Goal: Transaction & Acquisition: Purchase product/service

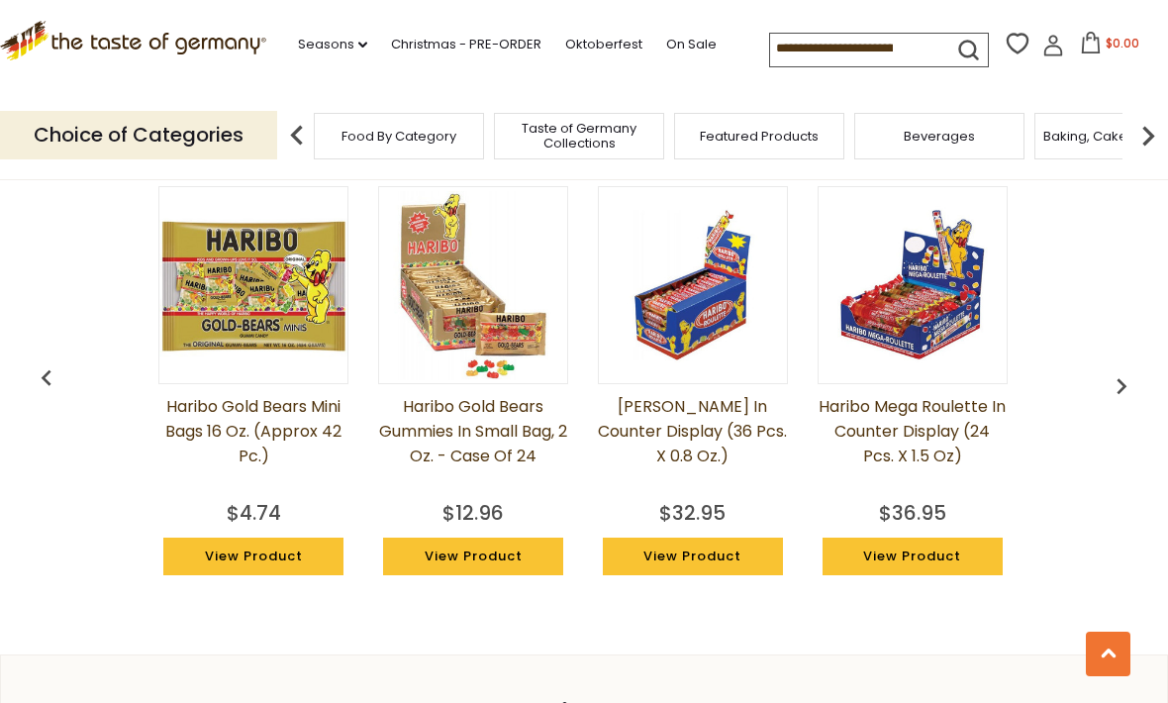
scroll to position [0, 71]
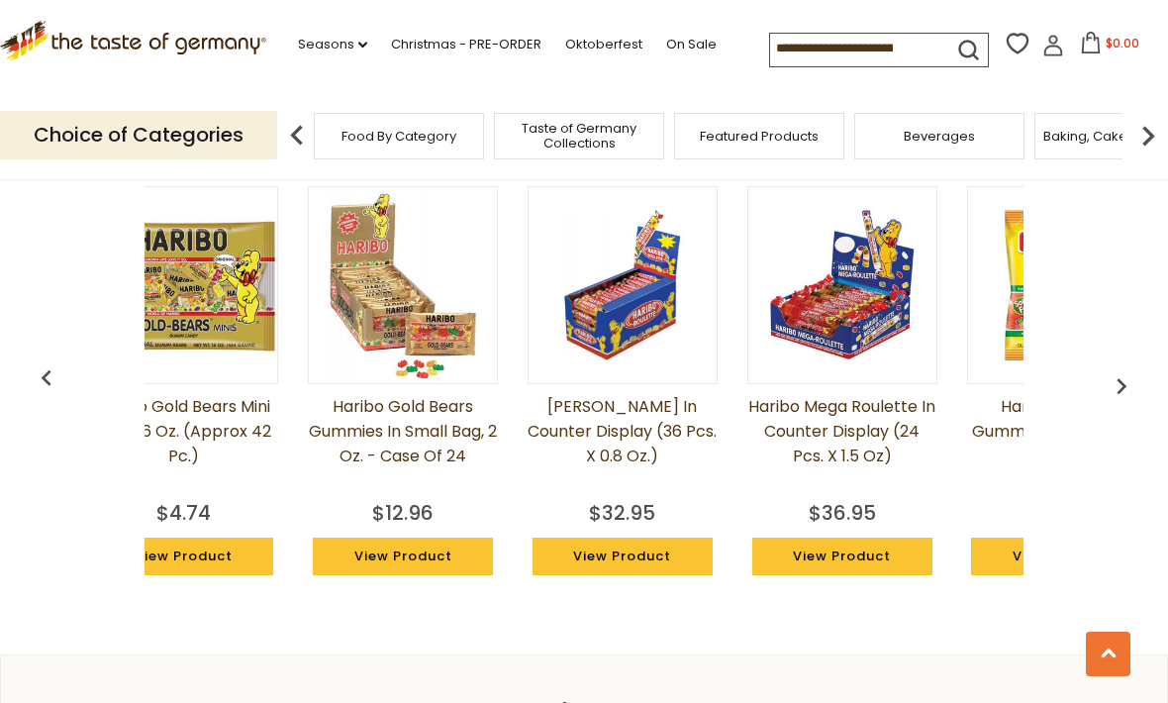
click at [1120, 370] on img "button" at bounding box center [1122, 386] width 32 height 32
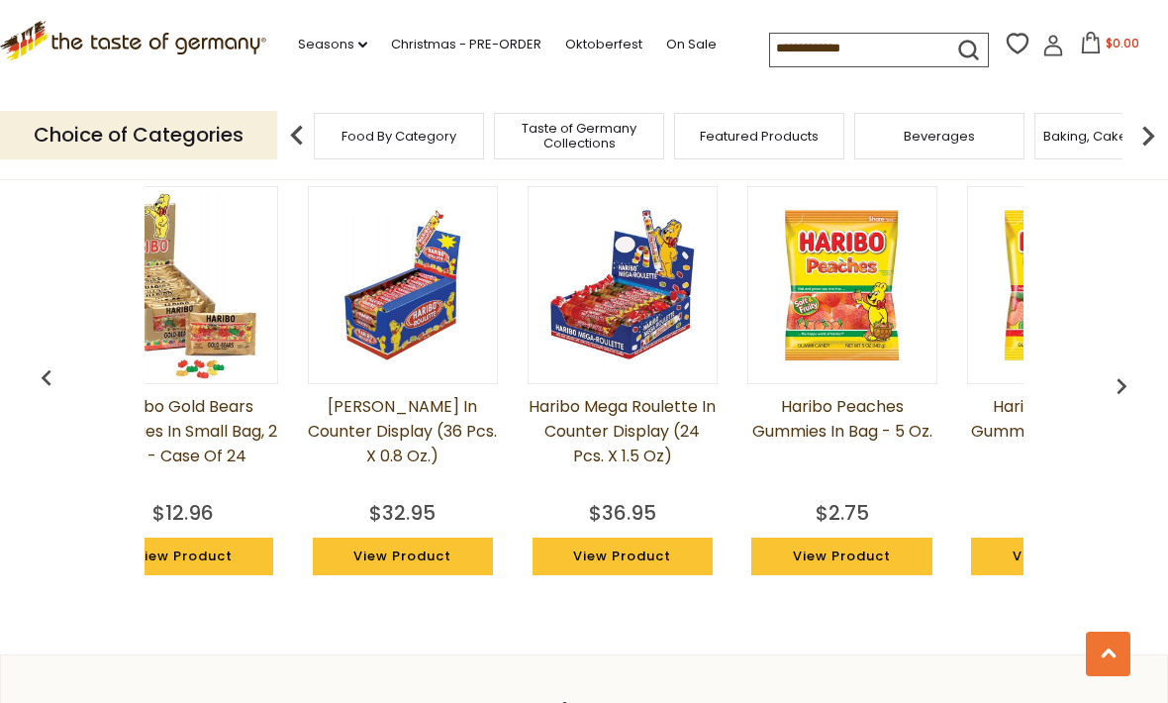
click at [1123, 371] on img "button" at bounding box center [1122, 386] width 32 height 32
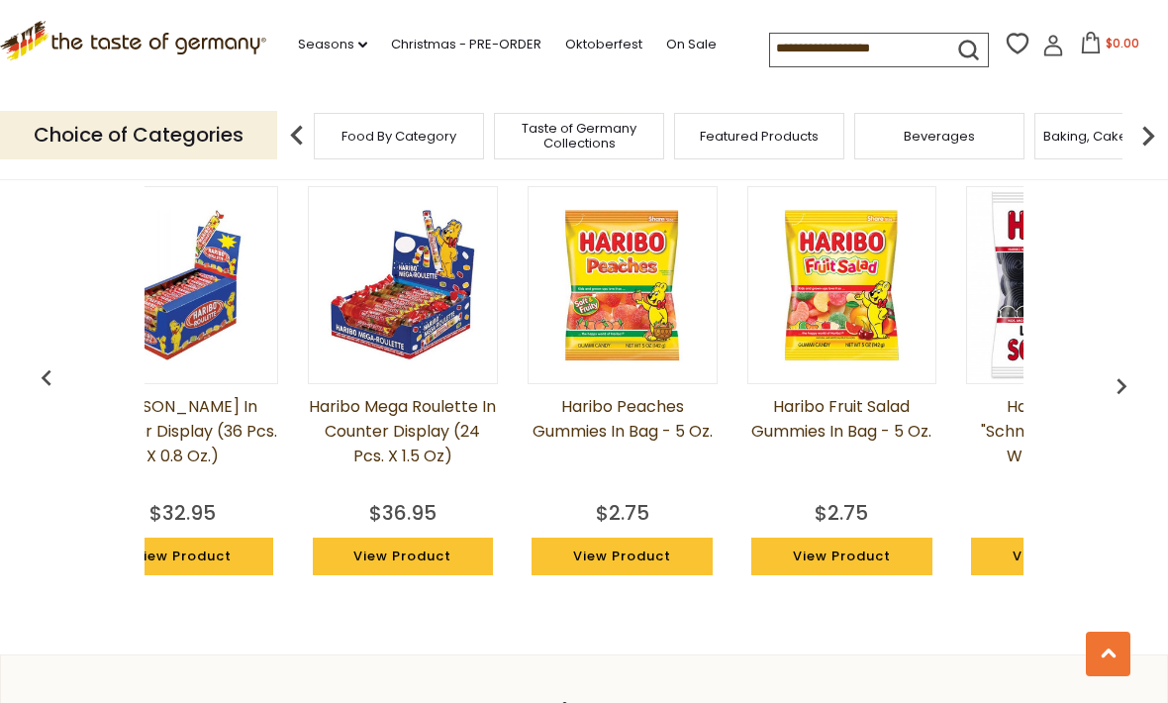
click at [1126, 374] on img "button" at bounding box center [1122, 386] width 32 height 32
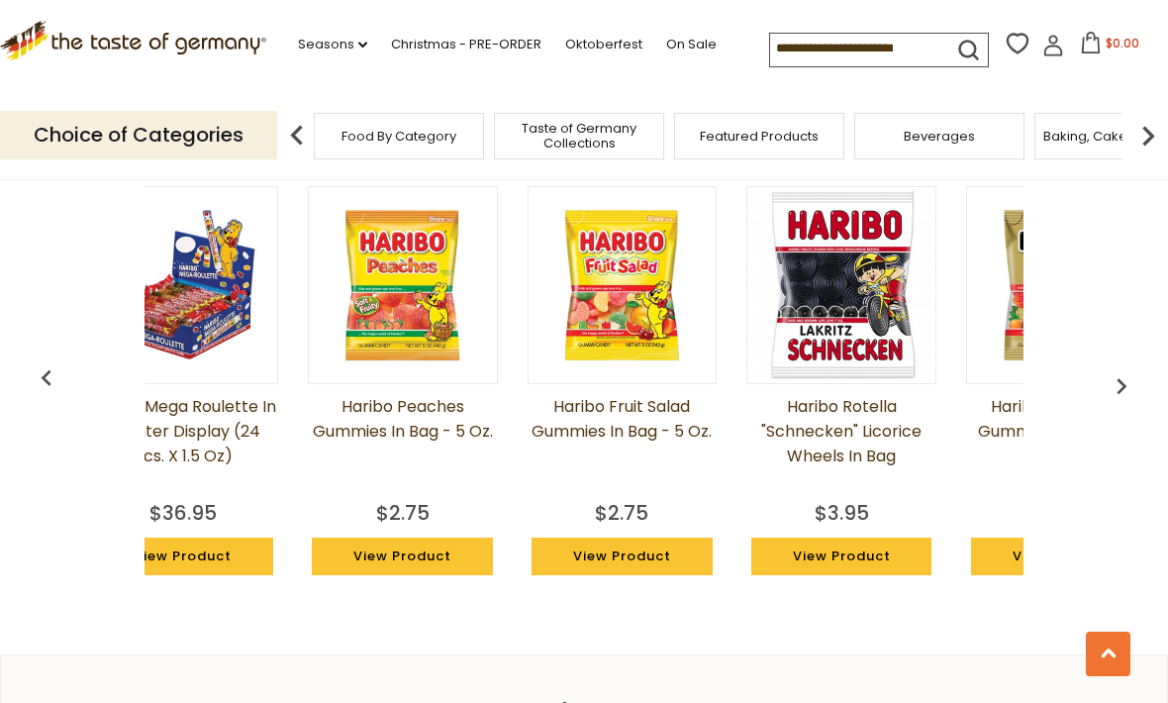
click at [1126, 376] on img "button" at bounding box center [1122, 386] width 32 height 32
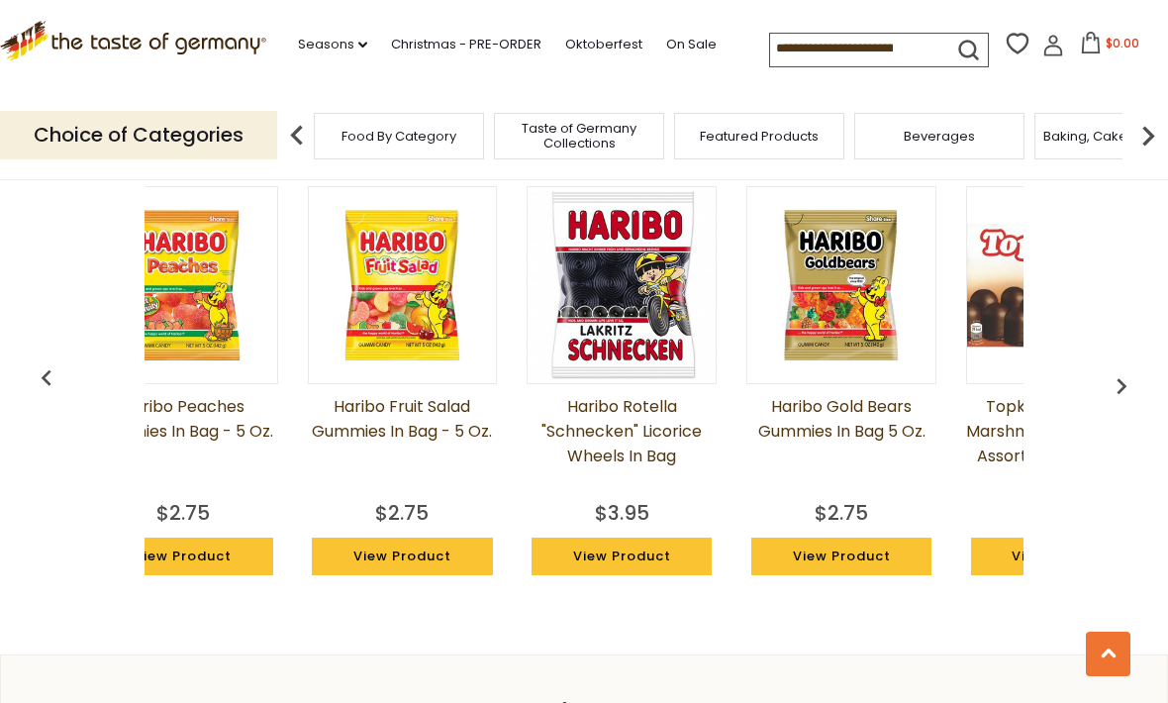
click at [1128, 377] on img "button" at bounding box center [1122, 386] width 32 height 32
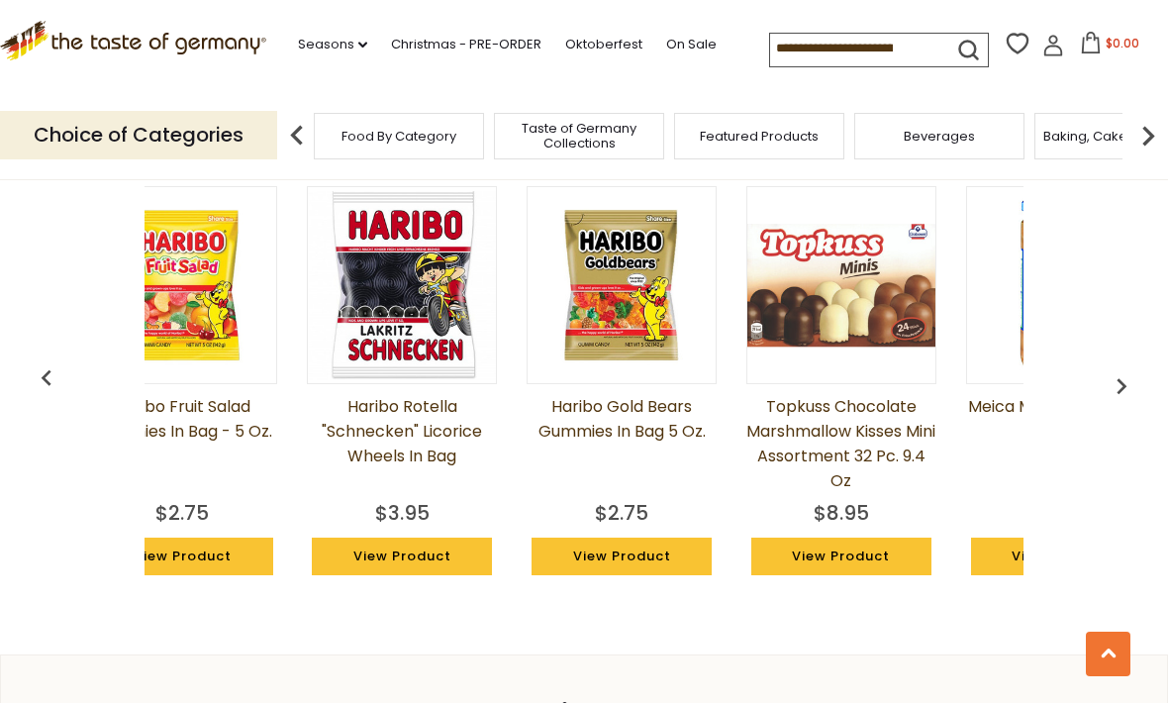
click at [1127, 372] on img "button" at bounding box center [1122, 386] width 32 height 32
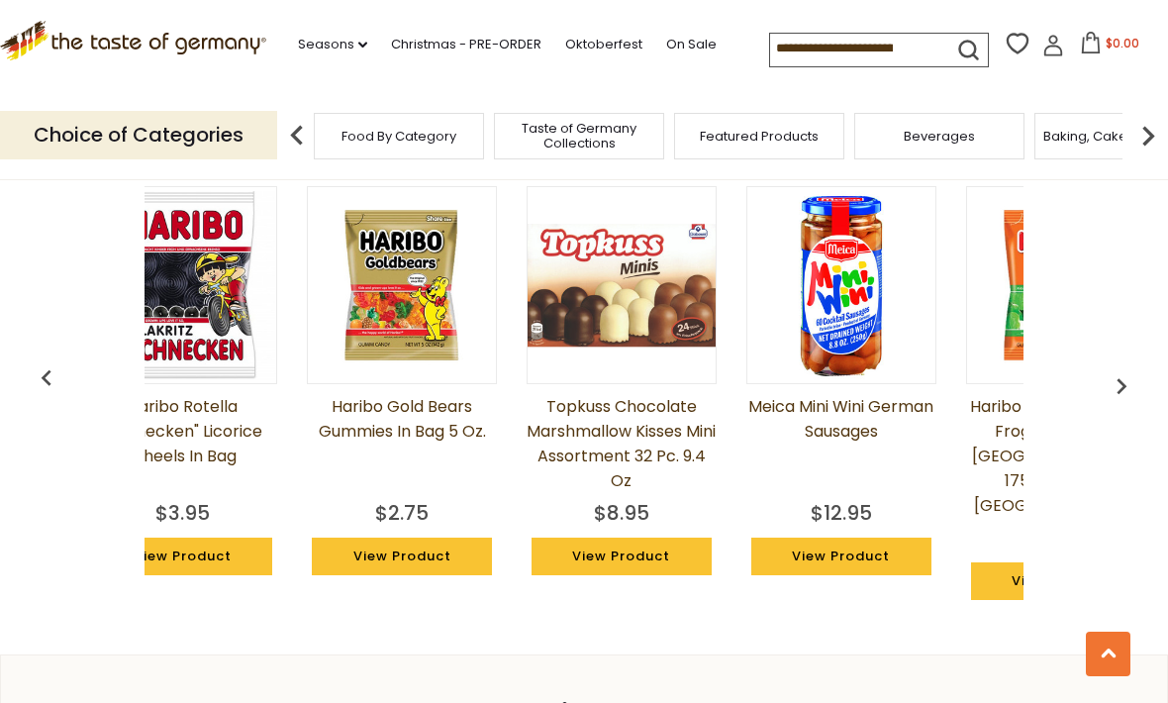
click at [1121, 370] on img "button" at bounding box center [1122, 386] width 32 height 32
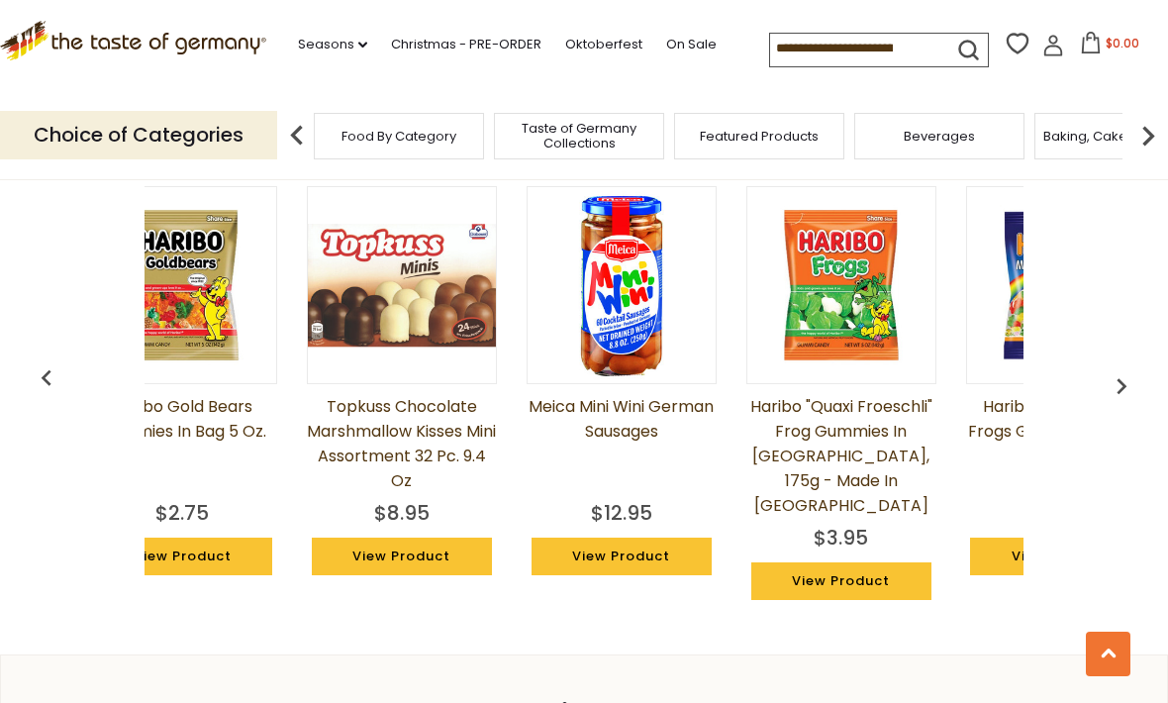
click at [1122, 370] on img "button" at bounding box center [1122, 386] width 32 height 32
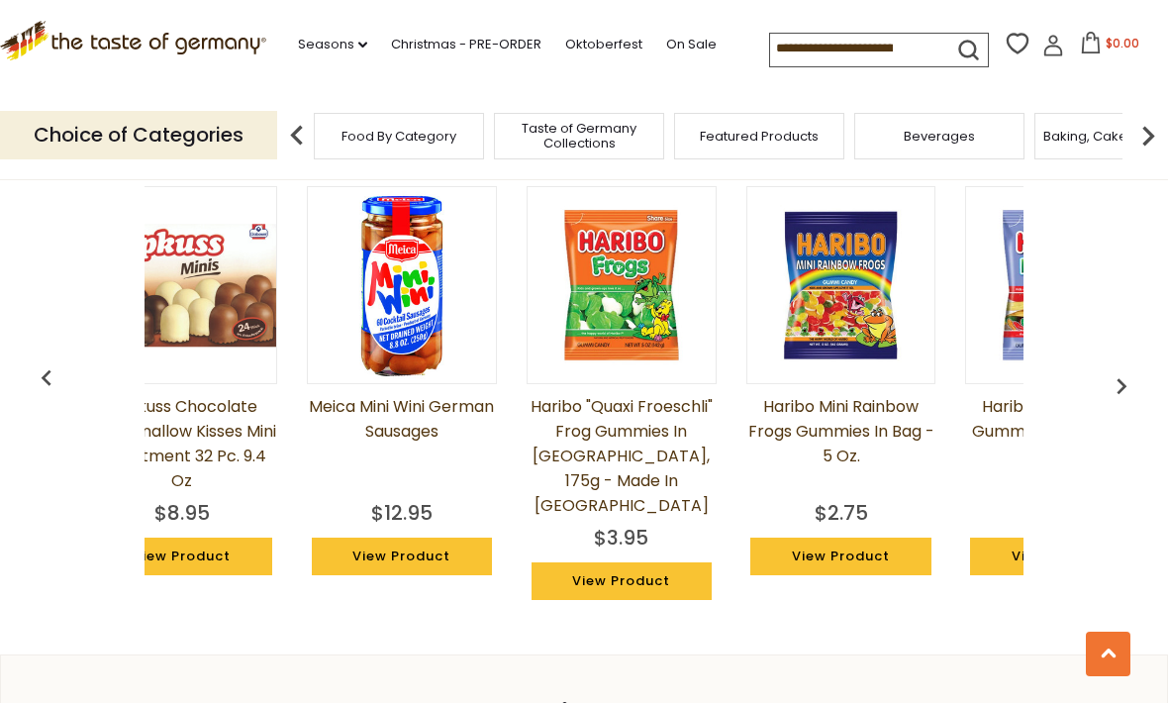
click at [1119, 370] on img "button" at bounding box center [1122, 386] width 32 height 32
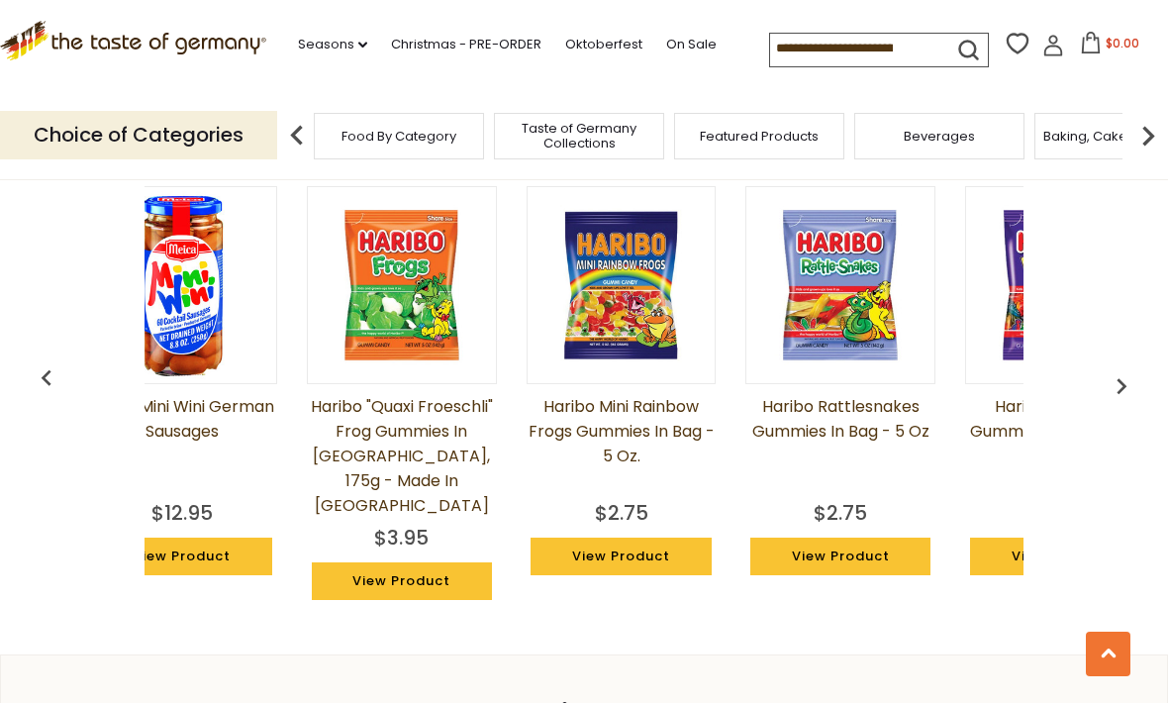
click at [1119, 370] on img "button" at bounding box center [1122, 386] width 32 height 32
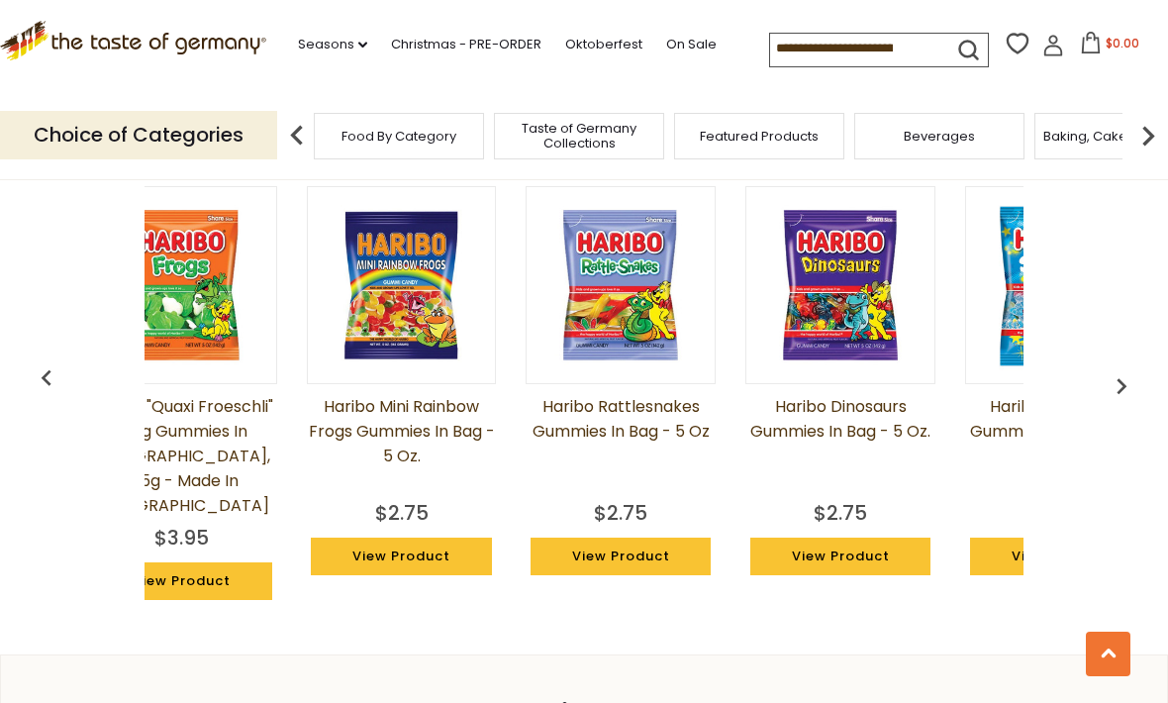
click at [1129, 370] on img "button" at bounding box center [1122, 386] width 32 height 32
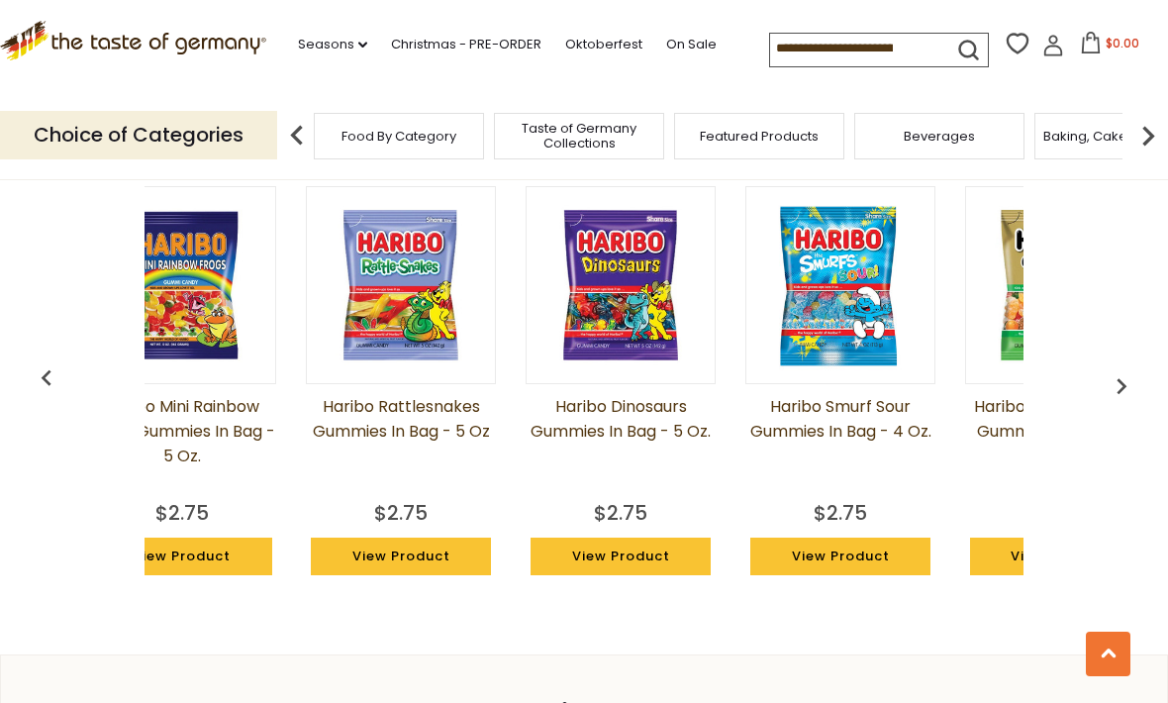
click at [1112, 370] on img "button" at bounding box center [1122, 386] width 32 height 32
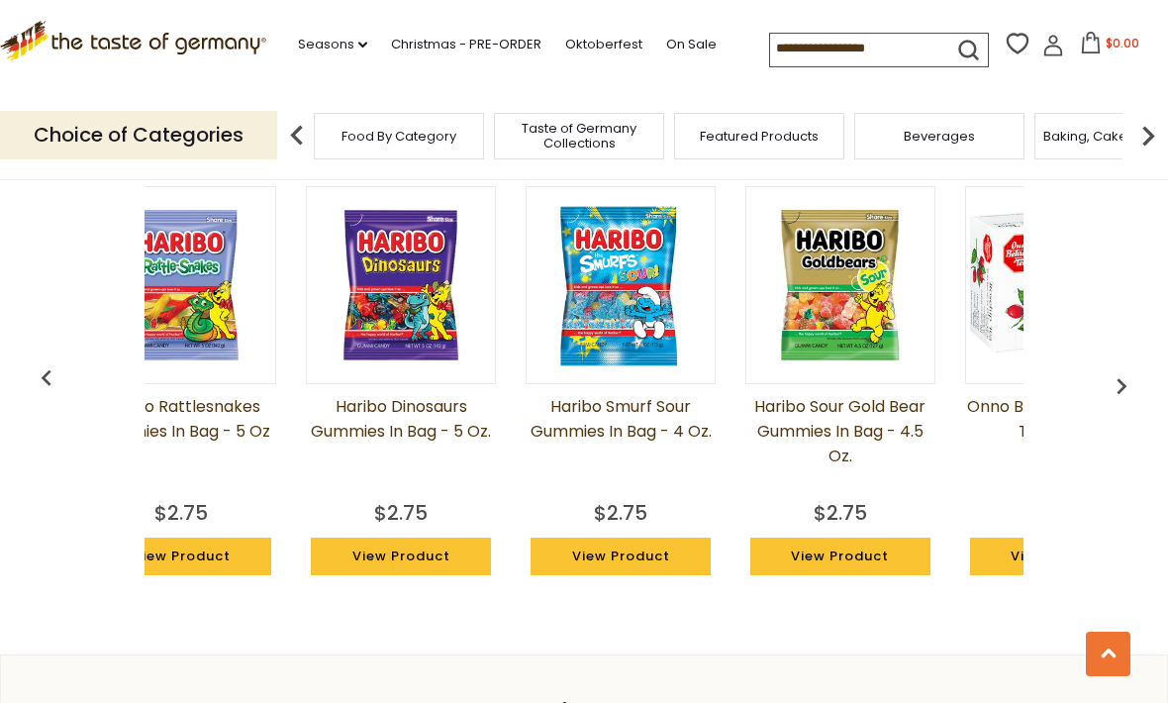
click at [1122, 337] on div "Haribo Gold Bears Mini Bags 16 oz. (Approx 42 pc.) $4.74 View Product Haribo Go…" at bounding box center [584, 397] width 1098 height 473
click at [1111, 370] on img "button" at bounding box center [1122, 386] width 32 height 32
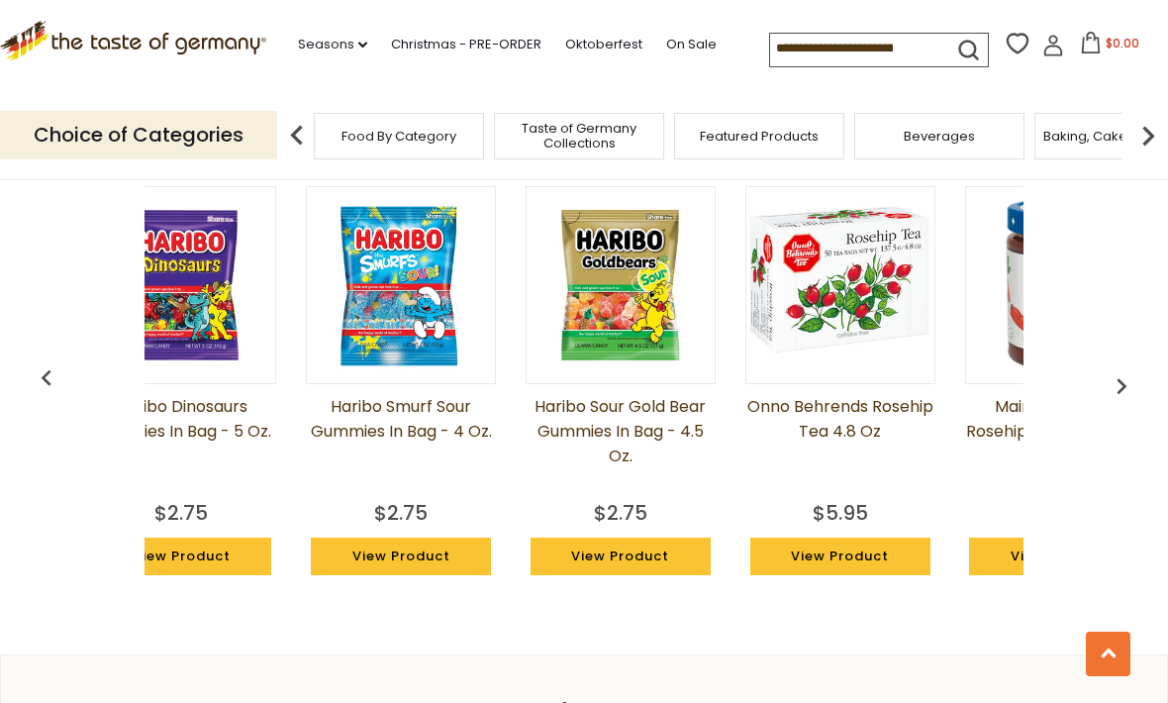
click at [1111, 370] on img "button" at bounding box center [1122, 386] width 32 height 32
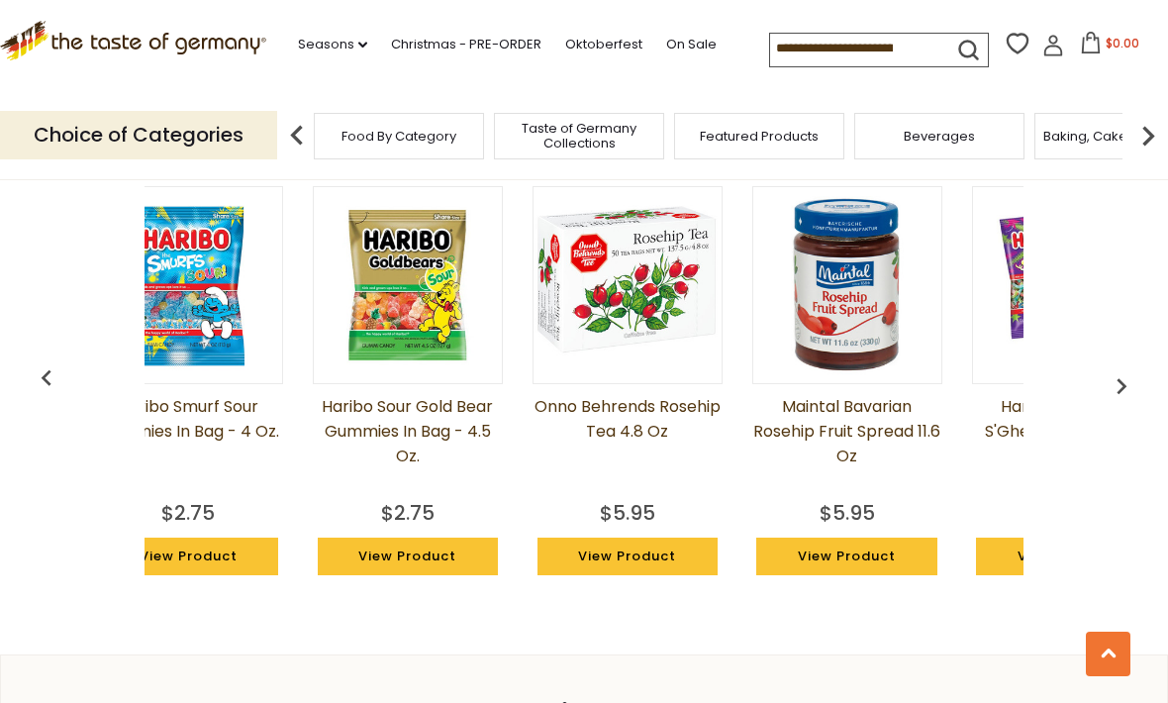
click at [1126, 374] on img "button" at bounding box center [1122, 386] width 32 height 32
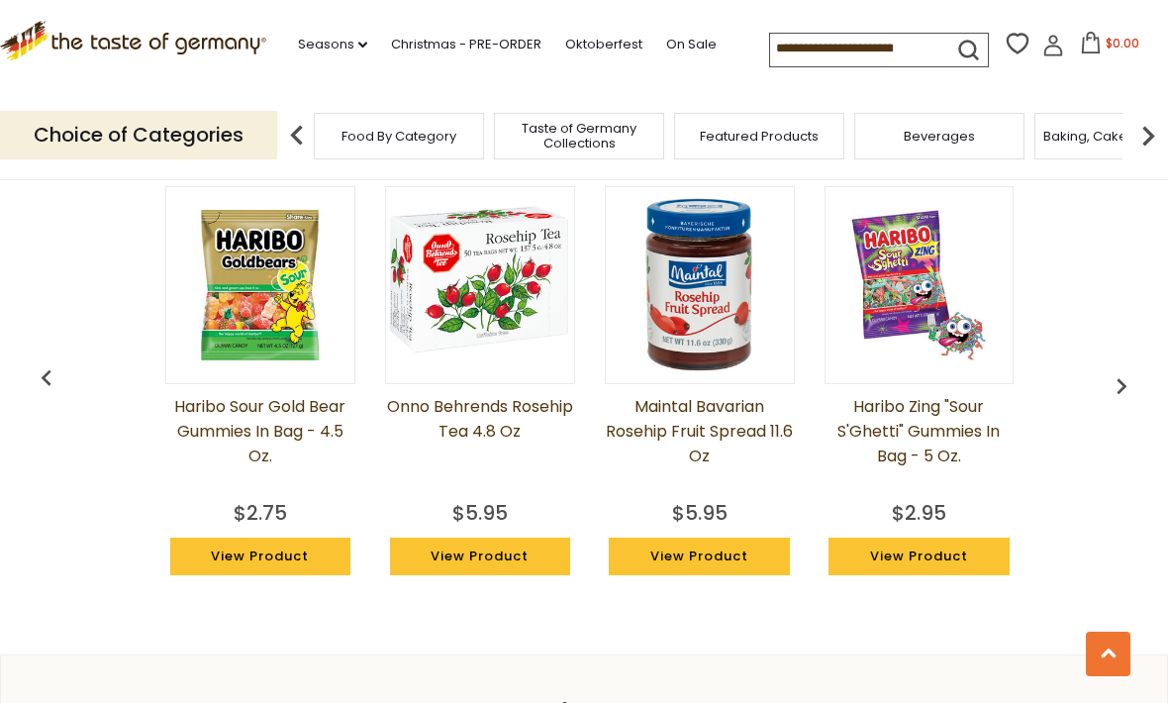
scroll to position [0, 3294]
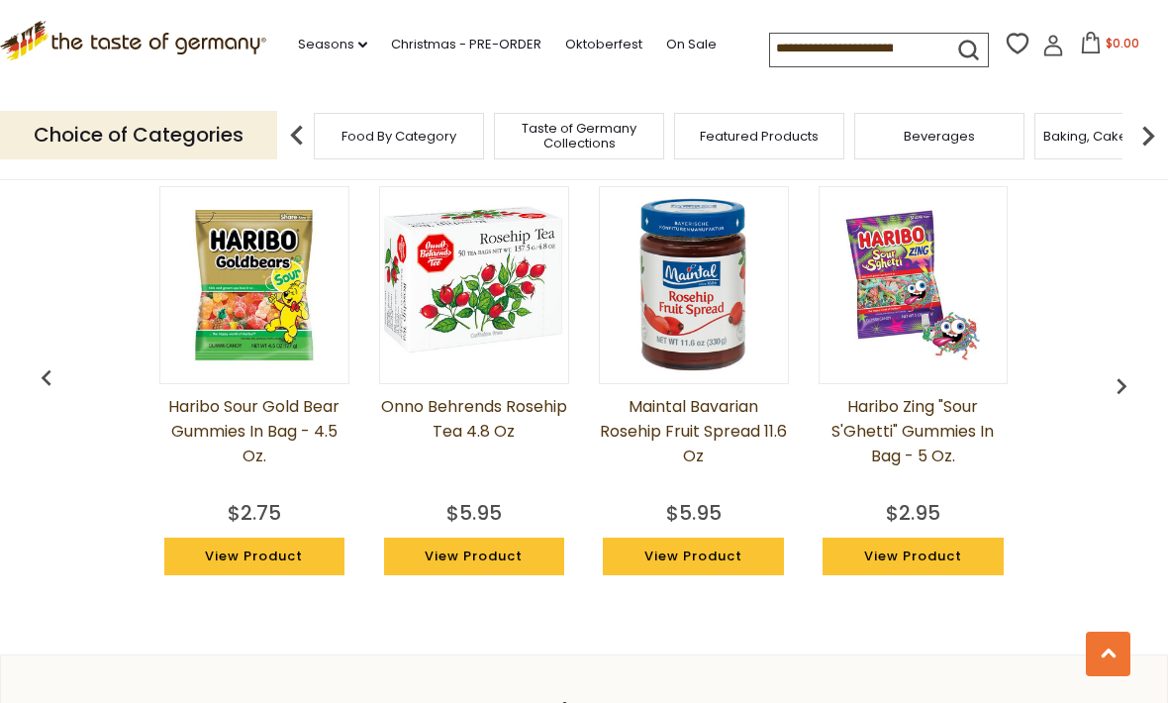
click at [1111, 374] on img "button" at bounding box center [1122, 386] width 32 height 32
click at [1110, 375] on img "button" at bounding box center [1122, 386] width 32 height 32
click at [1115, 370] on img "button" at bounding box center [1122, 386] width 32 height 32
click at [1118, 370] on img "button" at bounding box center [1122, 386] width 32 height 32
click at [1123, 374] on img "button" at bounding box center [1122, 386] width 32 height 32
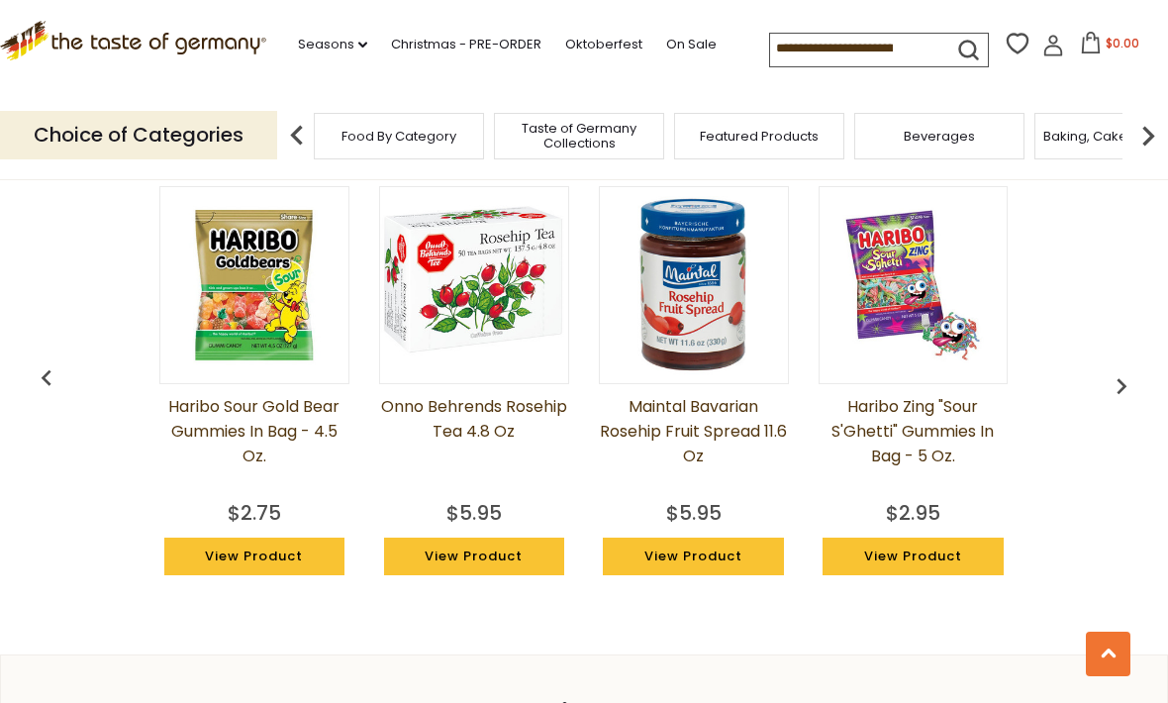
click at [1134, 370] on img "button" at bounding box center [1122, 386] width 32 height 32
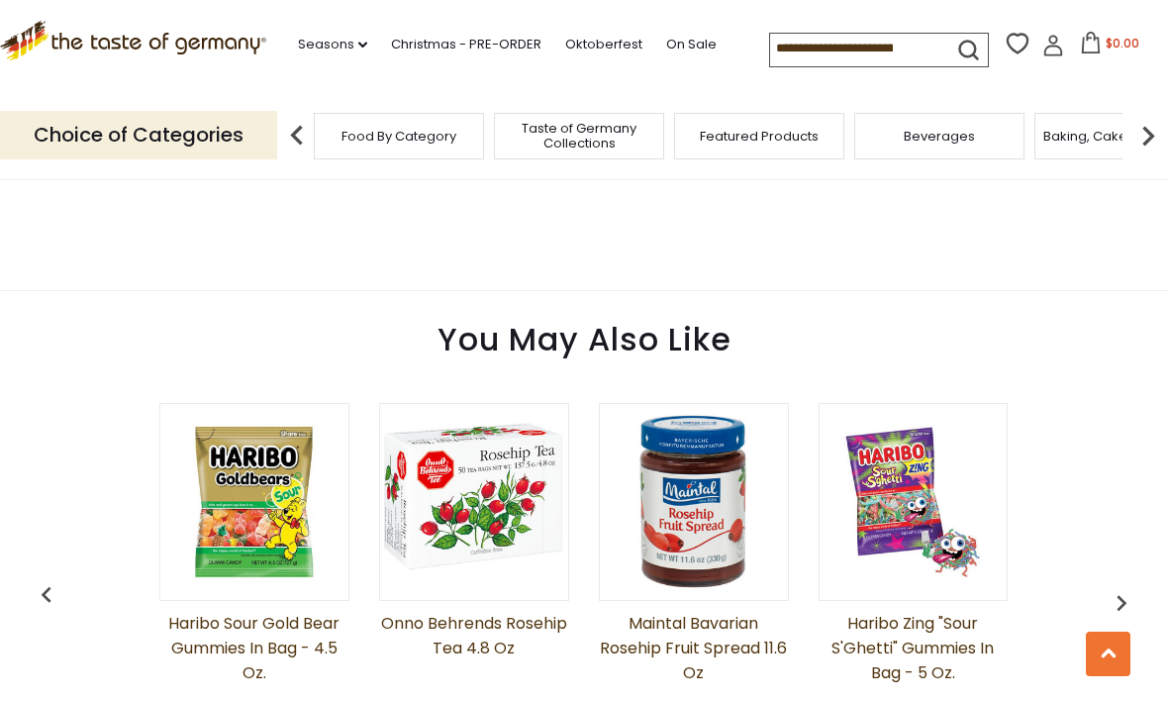
scroll to position [1288, 0]
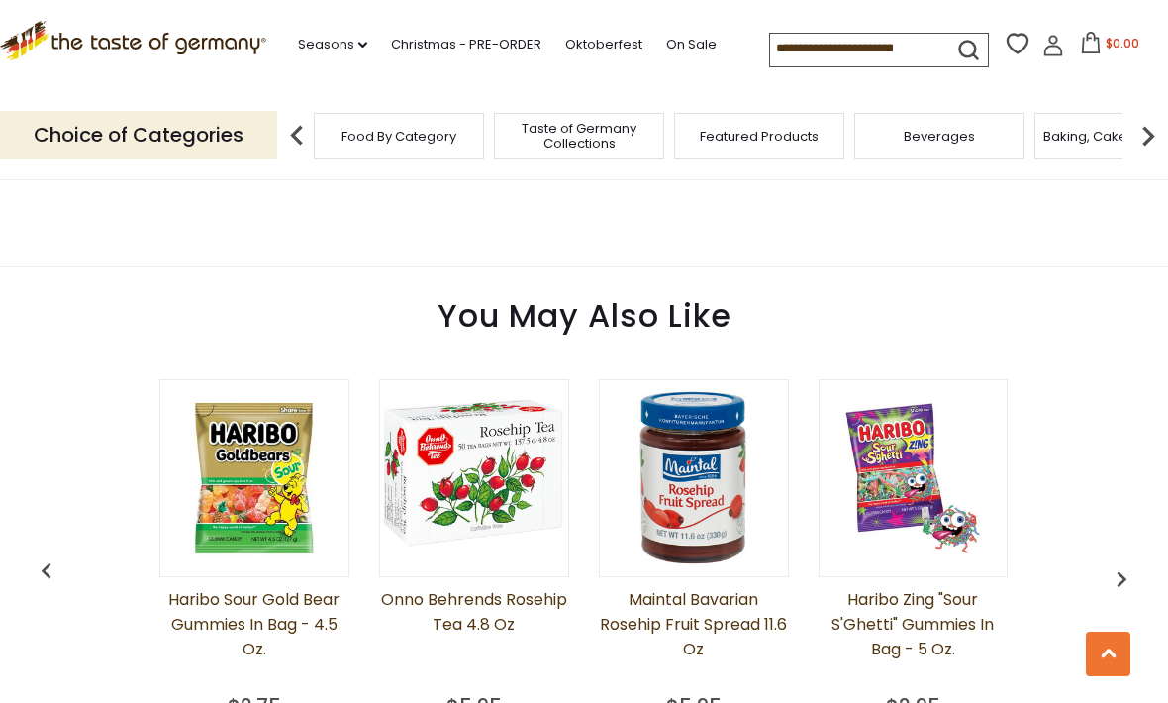
click at [1136, 563] on img "button" at bounding box center [1122, 579] width 32 height 32
click at [1133, 563] on img "button" at bounding box center [1122, 579] width 32 height 32
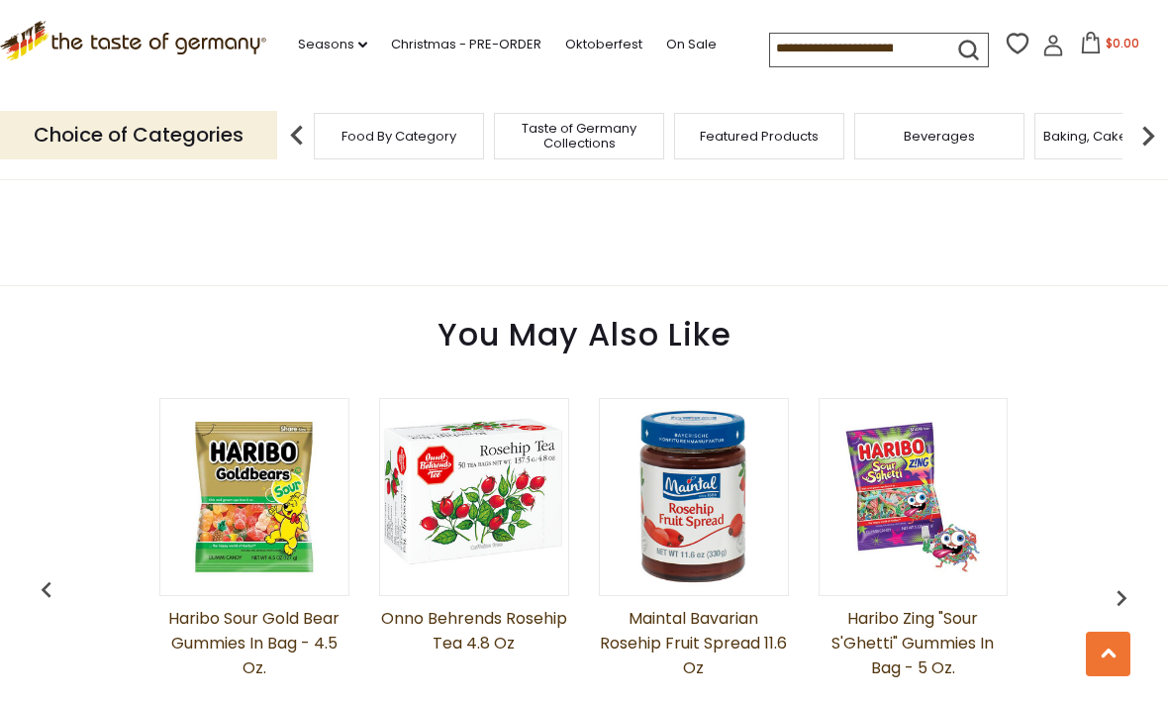
scroll to position [1276, 0]
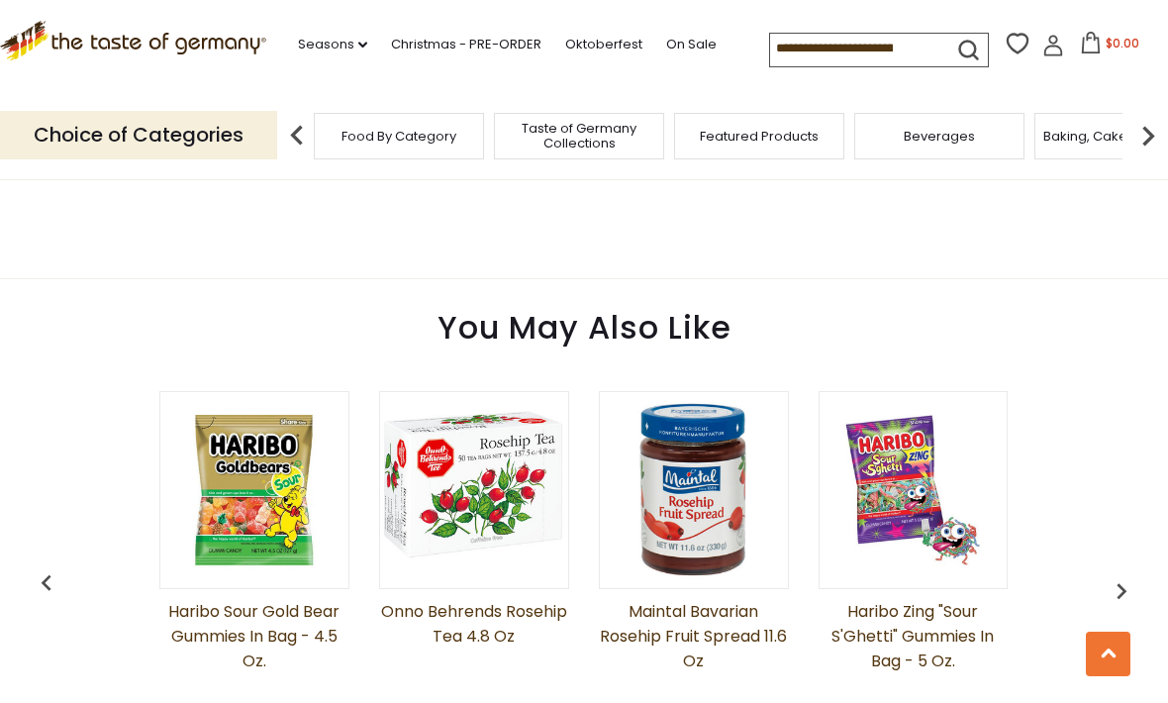
click at [51, 579] on img "button" at bounding box center [47, 583] width 32 height 32
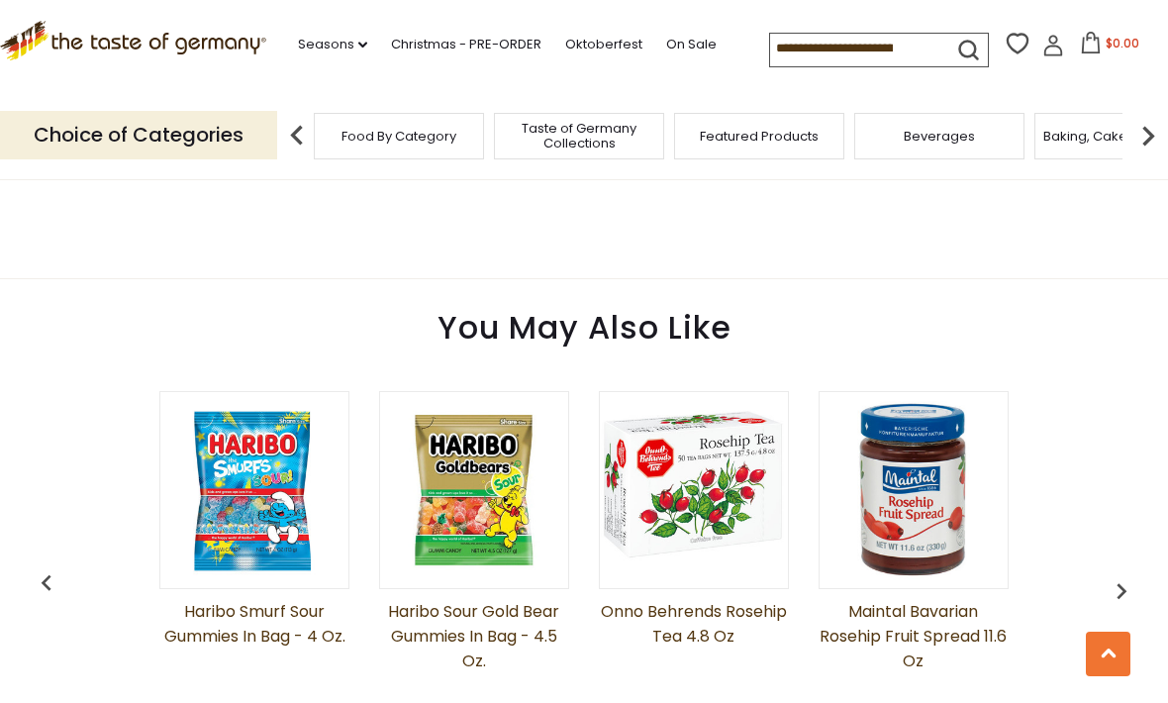
click at [37, 576] on img "button" at bounding box center [47, 583] width 32 height 32
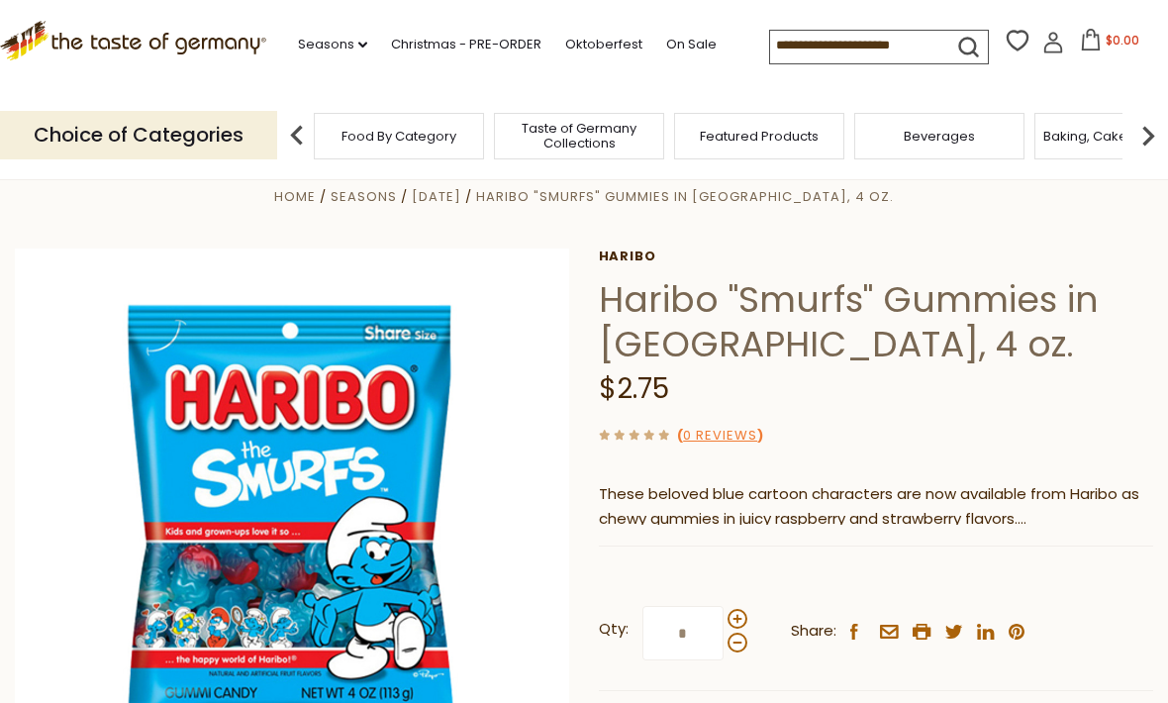
scroll to position [0, 0]
